Goal: Navigation & Orientation: Find specific page/section

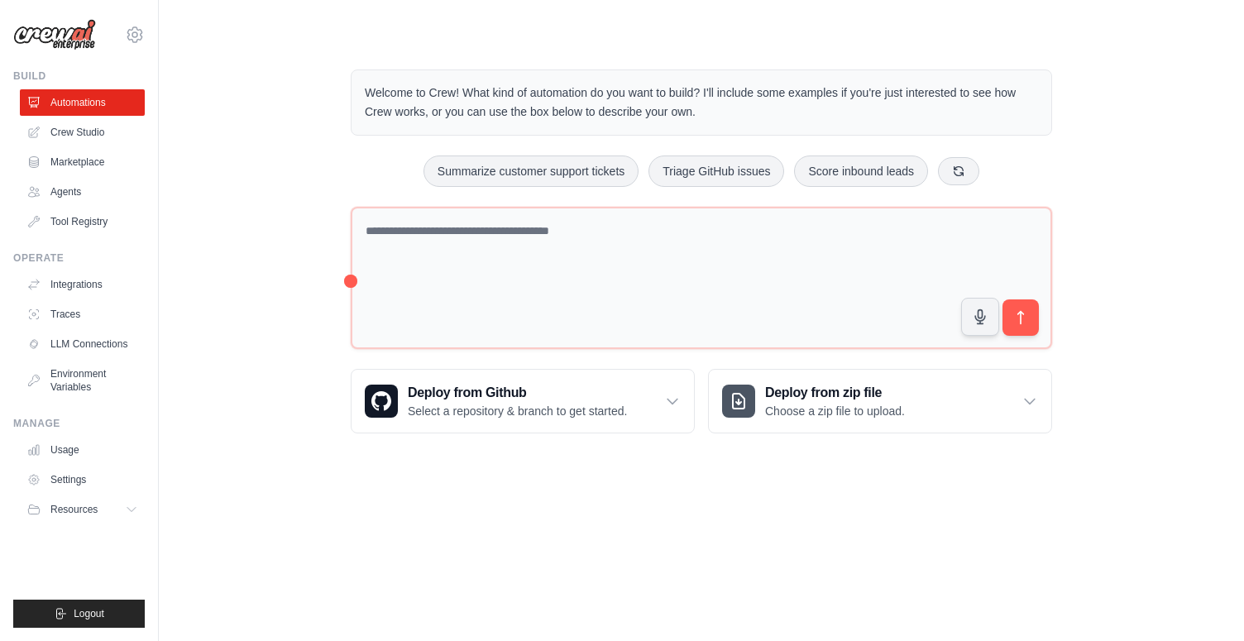
click at [256, 218] on div "Welcome to Crew! What kind of automation do you want to build? I'll include som…" at bounding box center [701, 251] width 1033 height 417
click at [467, 23] on main "Welcome to Crew! What kind of automation do you want to build? I'll include som…" at bounding box center [702, 238] width 1086 height 477
click at [228, 359] on div "Welcome to Crew! What kind of automation do you want to build? I'll include som…" at bounding box center [701, 251] width 1033 height 417
click at [69, 189] on link "Agents" at bounding box center [84, 192] width 125 height 26
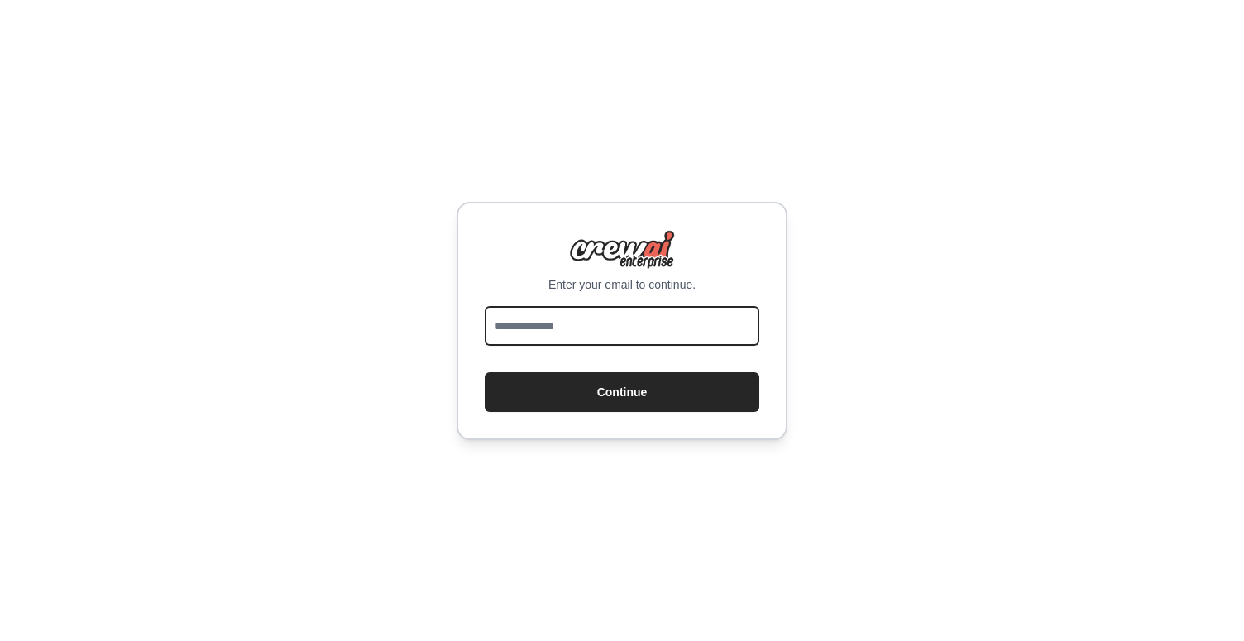
click at [576, 334] on input "email" at bounding box center [622, 326] width 275 height 40
type input "**********"
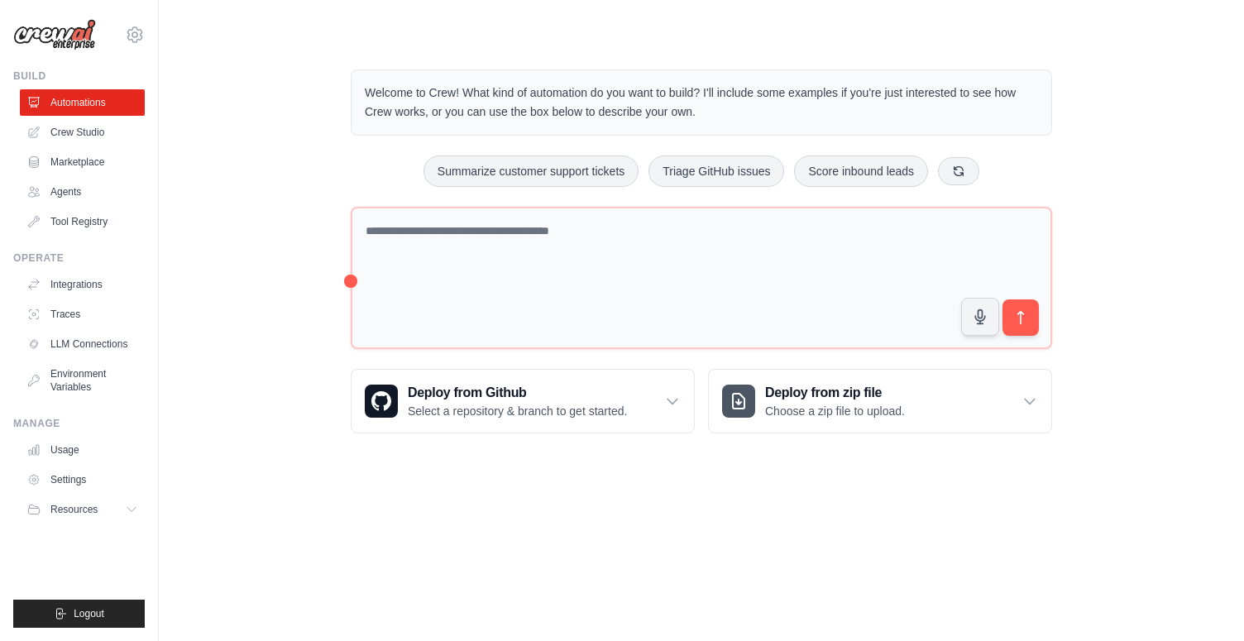
click at [257, 229] on div "Welcome to Crew! What kind of automation do you want to build? I'll include som…" at bounding box center [701, 251] width 1033 height 417
click at [254, 84] on div "Welcome to Crew! What kind of automation do you want to build? I'll include som…" at bounding box center [701, 251] width 1033 height 417
